Goal: Task Accomplishment & Management: Manage account settings

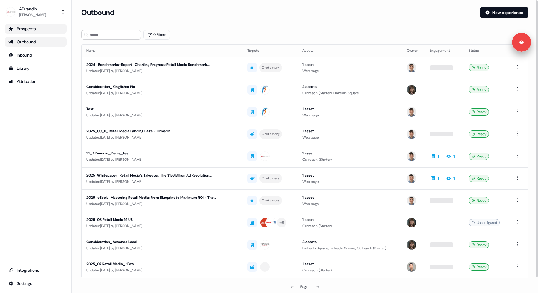
click at [55, 32] on link "Prospects" at bounding box center [36, 29] width 62 height 10
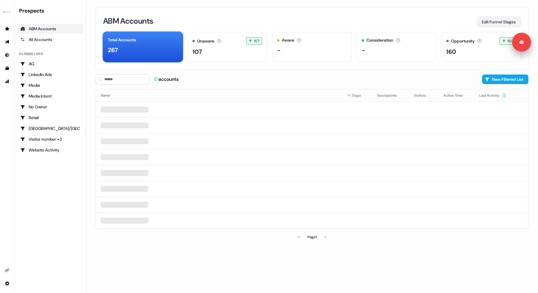
click at [484, 22] on button "Edit Funnel Stages" at bounding box center [499, 21] width 44 height 11
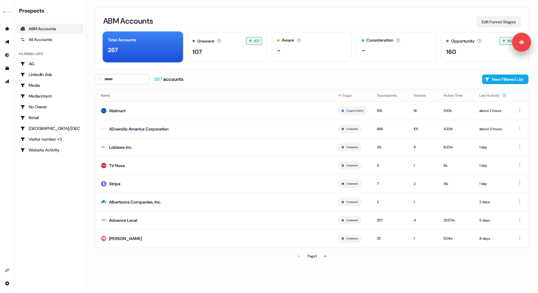
click at [506, 24] on button "Edit Funnel Stages" at bounding box center [499, 21] width 44 height 11
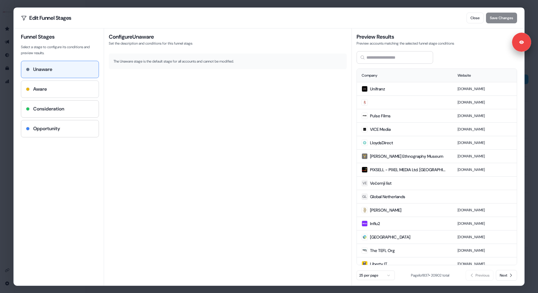
click at [57, 90] on div "Aware" at bounding box center [60, 88] width 68 height 7
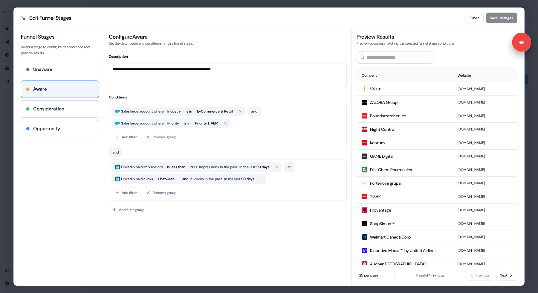
click at [72, 107] on div "Consideration" at bounding box center [60, 108] width 68 height 7
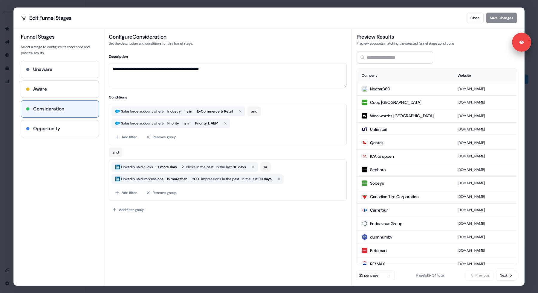
click at [78, 127] on div "Opportunity" at bounding box center [60, 128] width 68 height 7
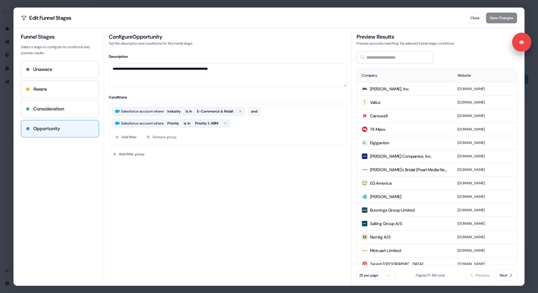
click at [88, 105] on div "Consideration" at bounding box center [60, 108] width 68 height 7
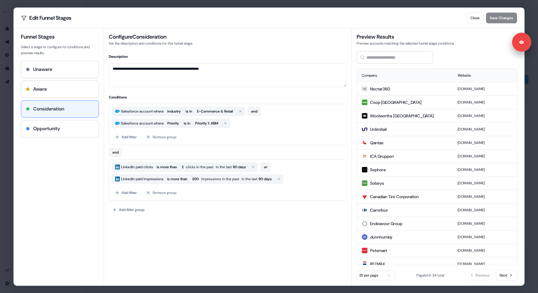
click at [70, 130] on div "Opportunity" at bounding box center [60, 128] width 68 height 7
type textarea "**********"
